Goal: Transaction & Acquisition: Download file/media

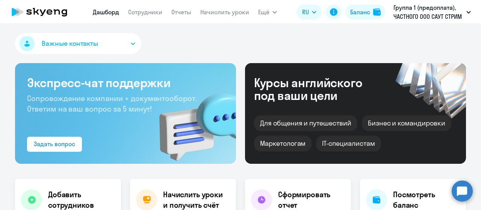
select select "30"
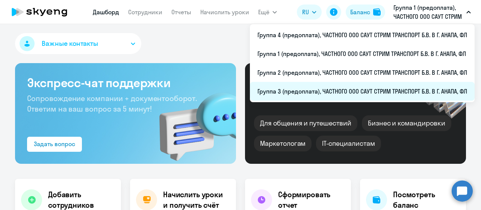
click at [328, 90] on li "Группа 3 (предоплата), ЧАСТНОГО ООО САУТ СТРИМ ТРАНСПОРТ Б.В. В Г. АНАПА, ФЛ" at bounding box center [362, 91] width 225 height 19
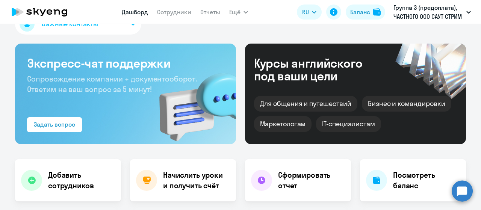
scroll to position [75, 0]
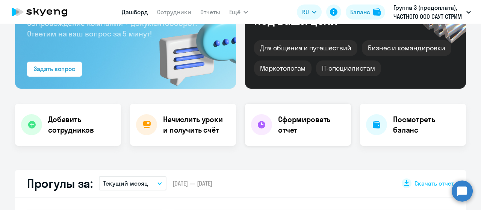
click at [296, 119] on h4 "Сформировать отчет" at bounding box center [311, 124] width 67 height 21
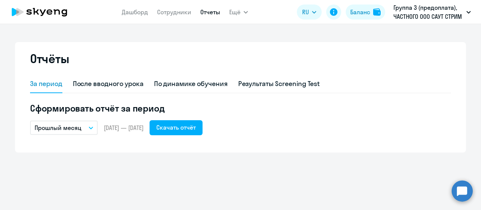
click at [89, 128] on icon "button" at bounding box center [91, 128] width 5 height 3
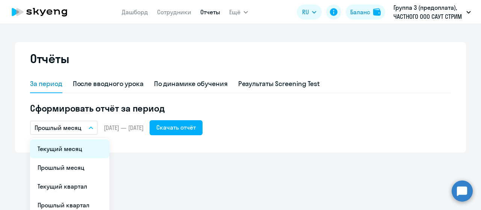
click at [87, 147] on li "Текущий месяц" at bounding box center [69, 149] width 79 height 19
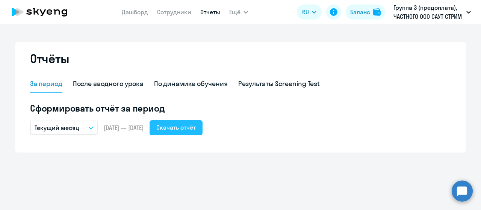
click at [194, 130] on div "Скачать отчёт" at bounding box center [175, 127] width 39 height 9
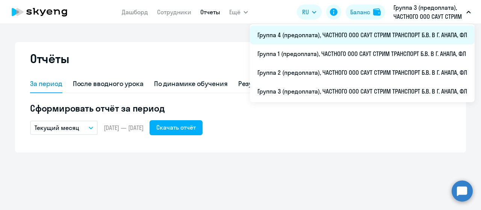
click at [355, 38] on li "Группа 4 (предоплата), ЧАСТНОГО ООО САУТ СТРИМ ТРАНСПОРТ Б.В. В Г. АНАПА, ФЛ" at bounding box center [362, 35] width 225 height 19
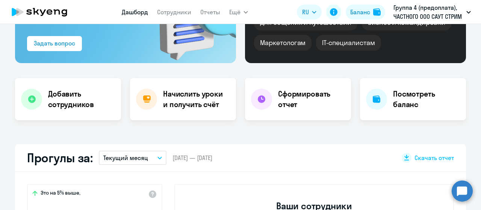
select select "30"
